Goal: Find specific page/section: Find specific page/section

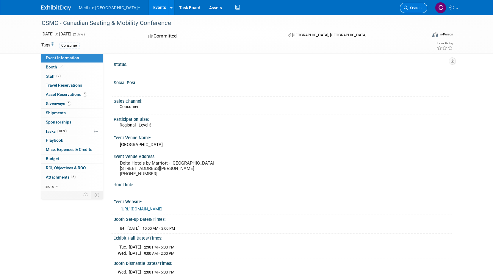
click at [411, 10] on span "Search" at bounding box center [415, 8] width 14 height 4
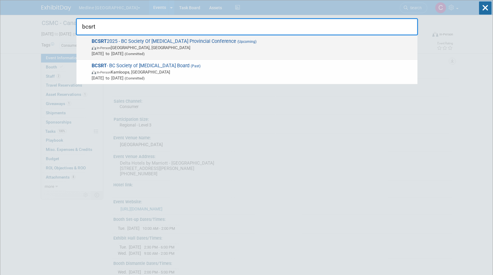
type input "bcsrt"
click at [94, 47] on img at bounding box center [94, 48] width 5 height 4
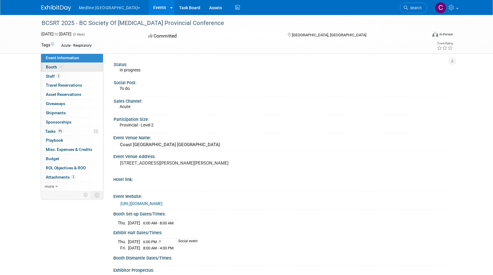
click at [53, 66] on span "Booth" at bounding box center [55, 67] width 18 height 5
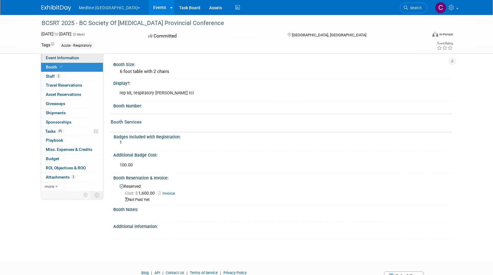
click at [61, 56] on span "Event Information" at bounding box center [62, 57] width 33 height 5
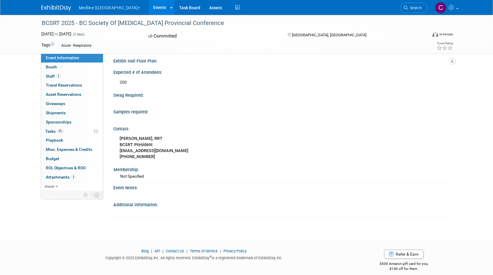
scroll to position [232, 0]
